Goal: Register for event/course

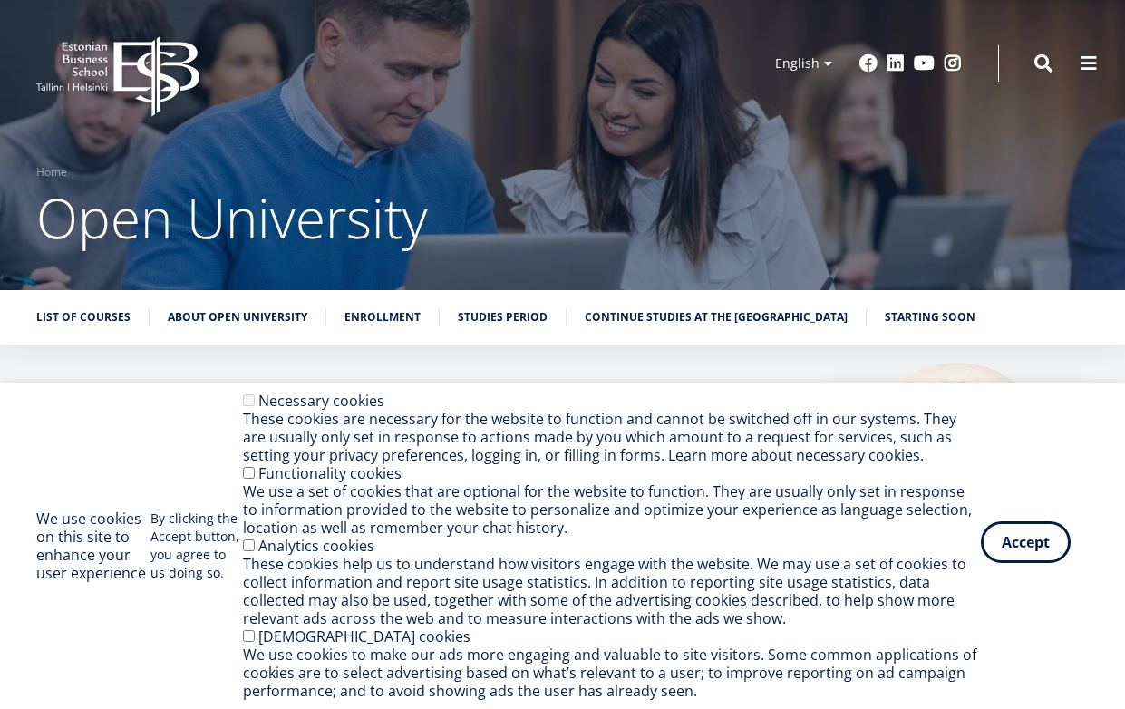
click at [1045, 543] on button "Accept" at bounding box center [1026, 542] width 90 height 42
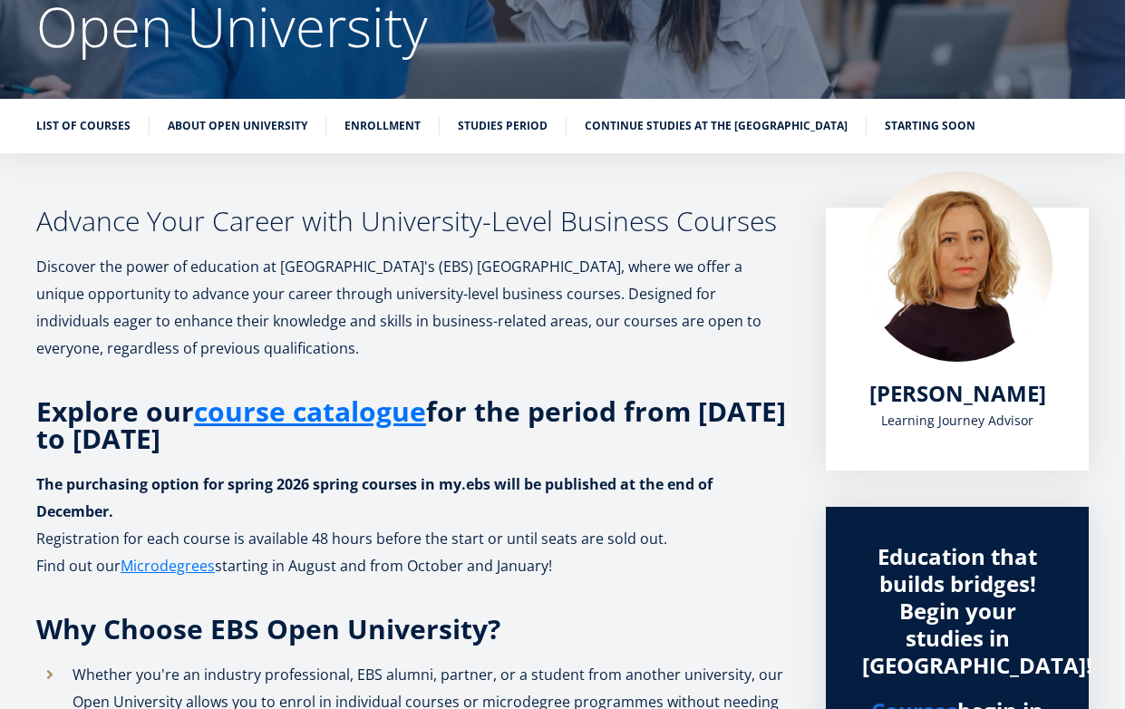
scroll to position [192, 0]
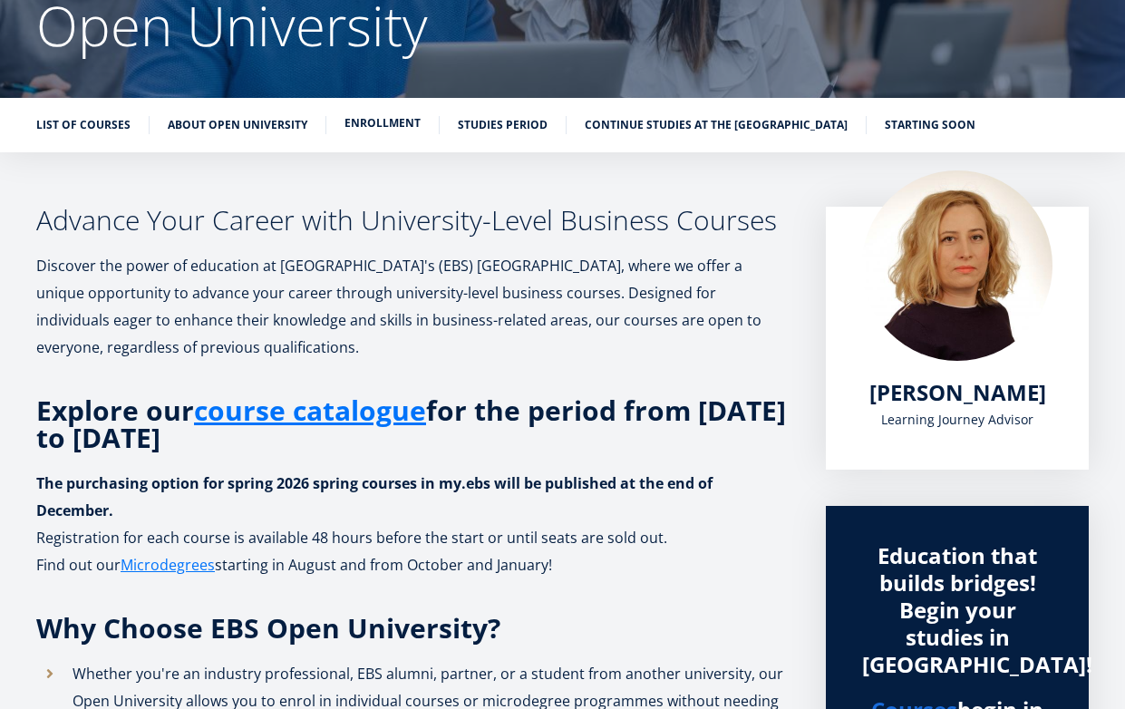
click at [391, 131] on link "Enrollment" at bounding box center [382, 123] width 76 height 18
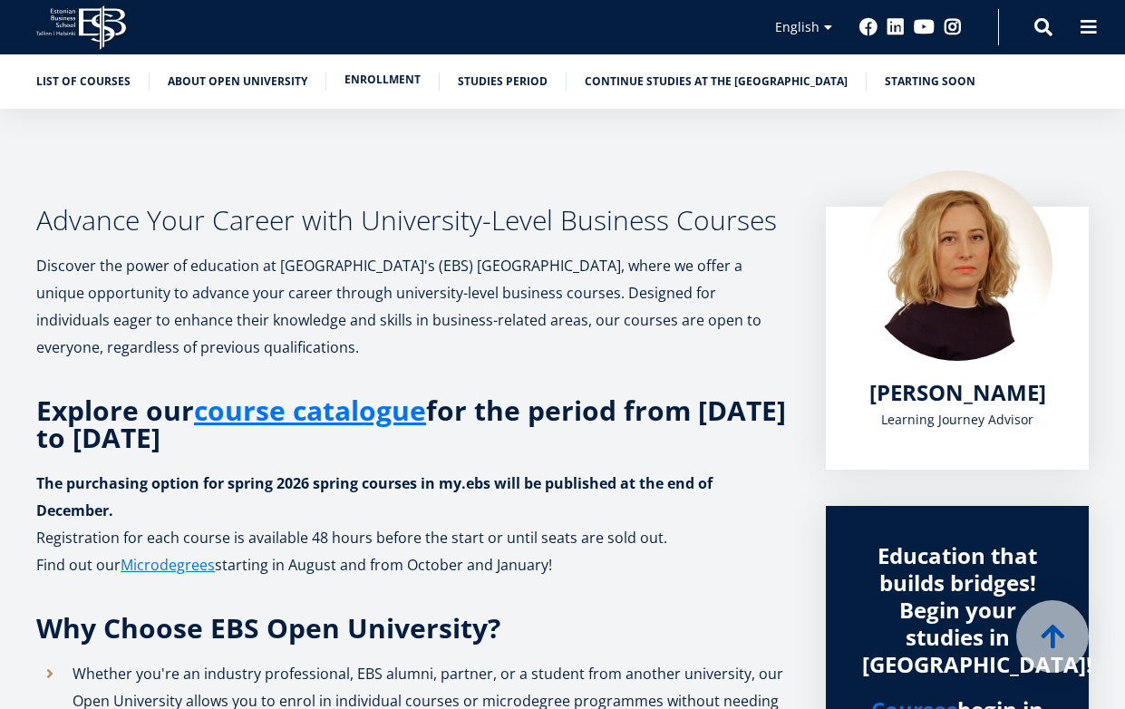
scroll to position [1360, 0]
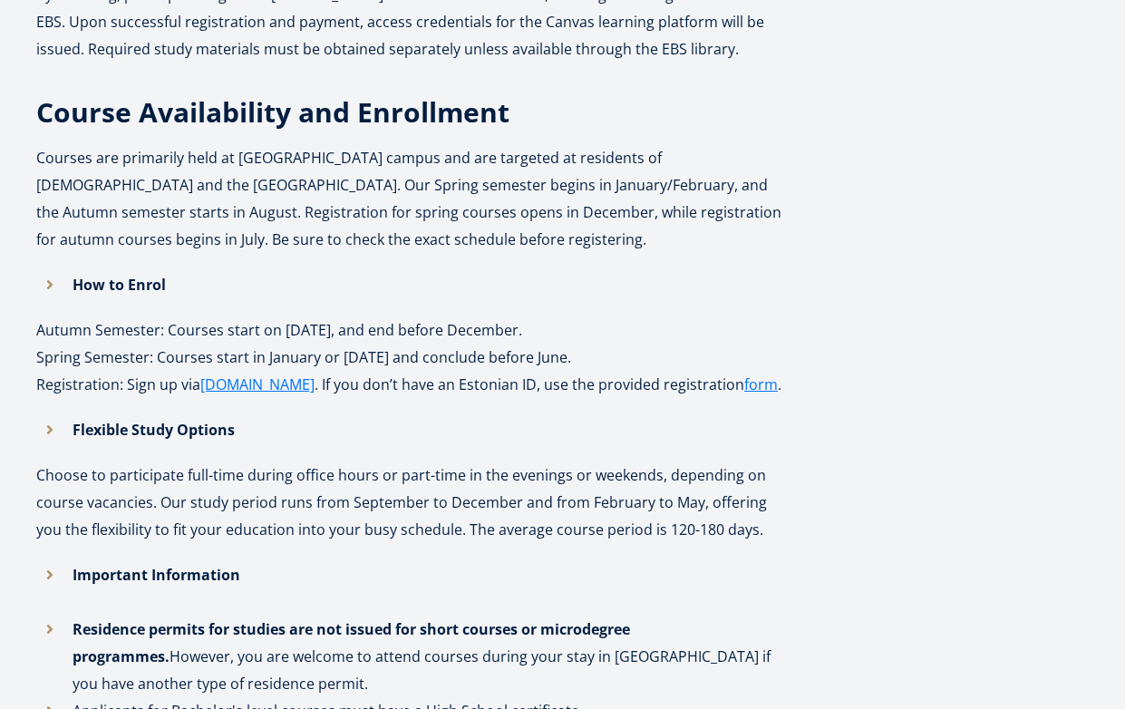
scroll to position [228, 0]
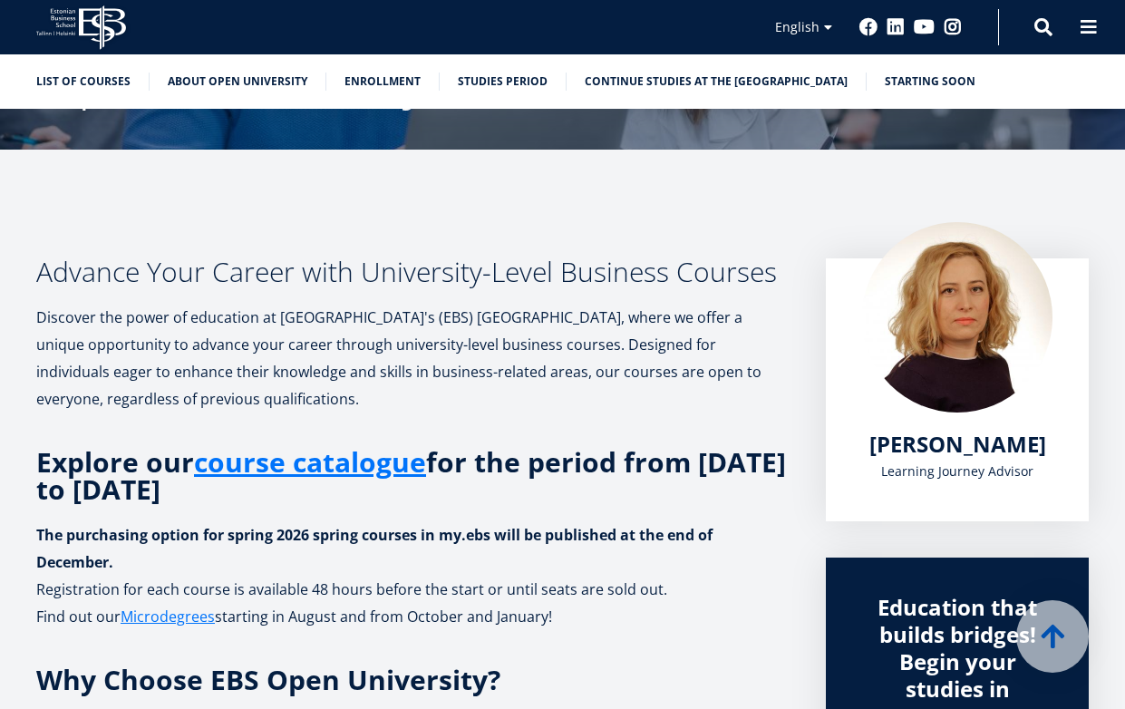
scroll to position [296, 0]
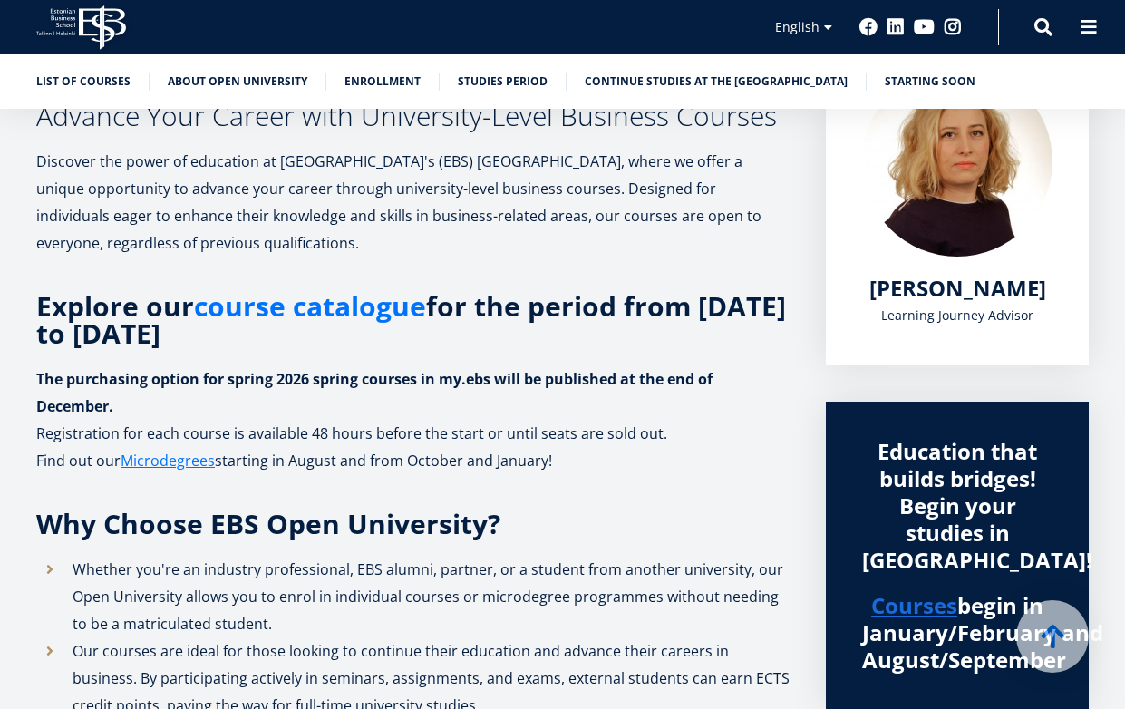
click at [332, 310] on link "course catalogue" at bounding box center [310, 306] width 232 height 27
